Goal: Check status: Check status

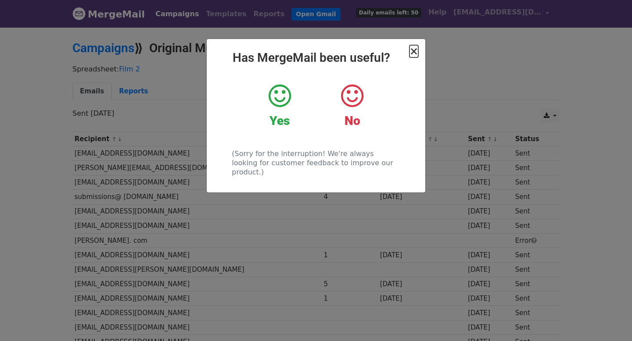
click at [413, 53] on span "×" at bounding box center [413, 51] width 9 height 12
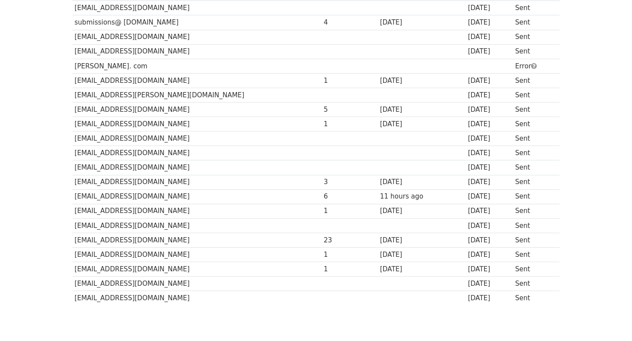
scroll to position [175, 0]
drag, startPoint x: 72, startPoint y: 271, endPoint x: 234, endPoint y: 260, distance: 162.2
click at [234, 260] on tbody "Recipient ↑ ↓ Opens ↑ ↓ Last opened ↑ ↓ Sent ↑ ↓ Status [EMAIL_ADDRESS][DOMAIN_…" at bounding box center [315, 131] width 487 height 348
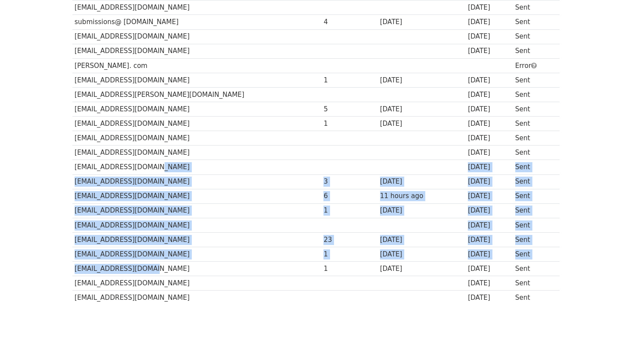
drag, startPoint x: 273, startPoint y: 269, endPoint x: 232, endPoint y: 165, distance: 112.1
click at [231, 163] on tbody "Recipient ↑ ↓ Opens ↑ ↓ Last opened ↑ ↓ Sent ↑ ↓ Status [EMAIL_ADDRESS][DOMAIN_…" at bounding box center [315, 131] width 487 height 348
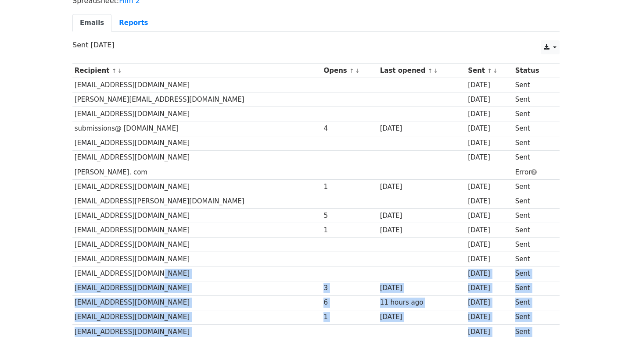
scroll to position [34, 0]
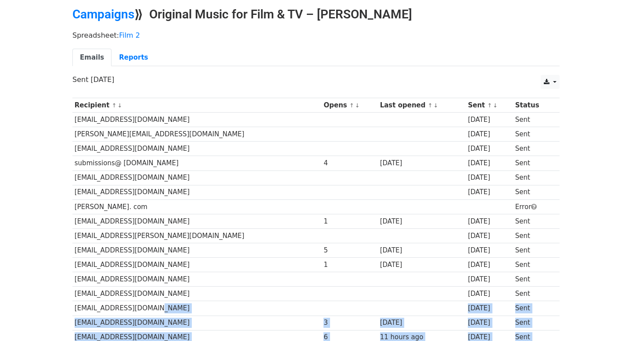
drag, startPoint x: 524, startPoint y: 269, endPoint x: 314, endPoint y: 142, distance: 245.3
click at [314, 142] on tbody "Recipient ↑ ↓ Opens ↑ ↓ Last opened ↑ ↓ Sent ↑ ↓ Status [EMAIL_ADDRESS][DOMAIN_…" at bounding box center [315, 272] width 487 height 348
copy tbody "[DATE] Sent submissions@ [DOMAIN_NAME] 4 [DATE] [DATE] Sent [EMAIL_ADDRESS][DOM…"
